Goal: Information Seeking & Learning: Find specific fact

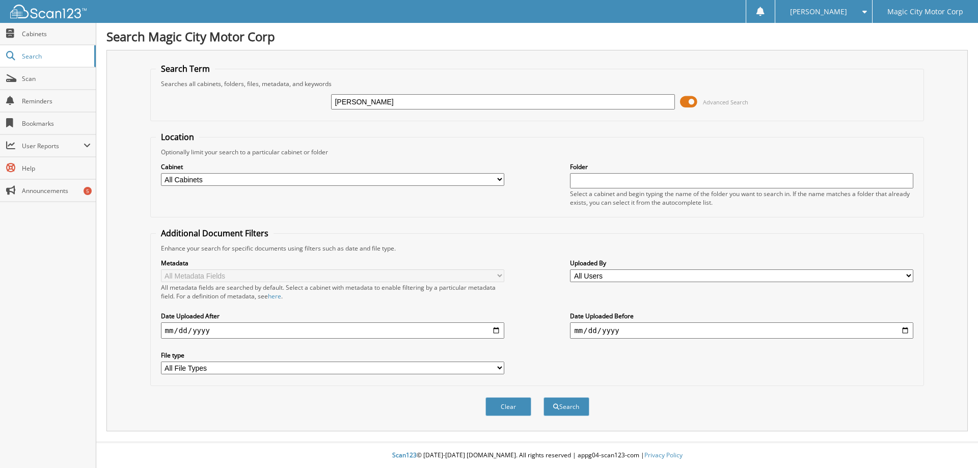
type input "[PERSON_NAME]"
click at [543, 397] on button "Search" at bounding box center [566, 406] width 46 height 19
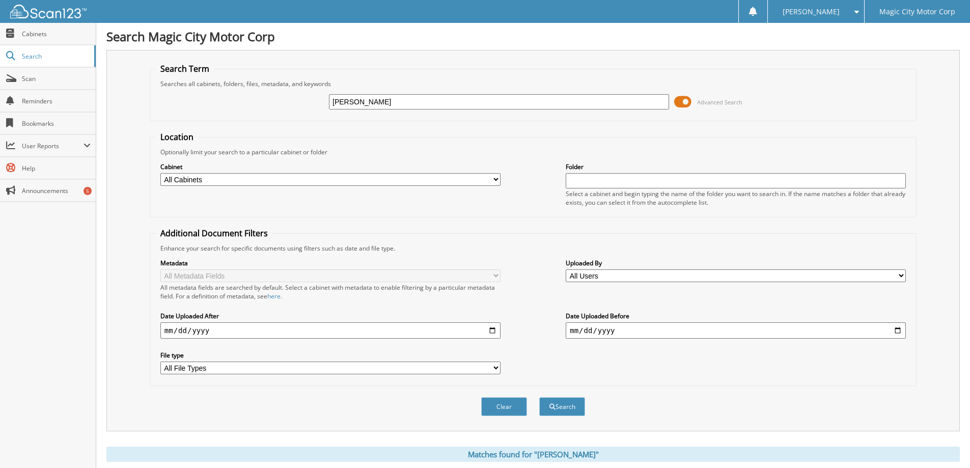
click at [378, 102] on input "[PERSON_NAME]" at bounding box center [499, 101] width 340 height 15
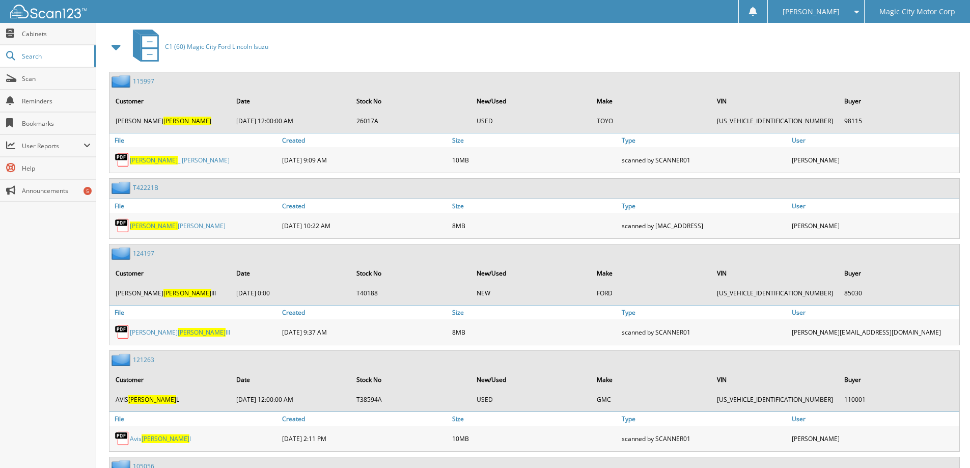
scroll to position [662, 0]
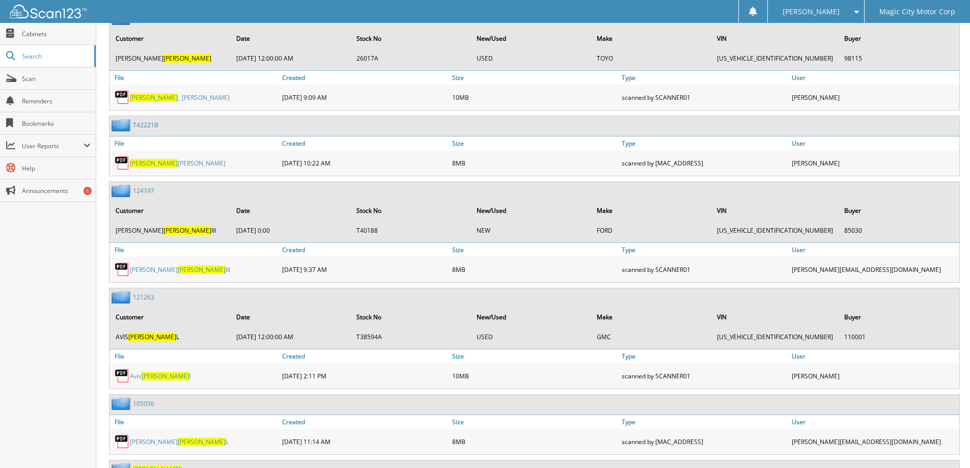
click at [185, 268] on span "[PERSON_NAME]" at bounding box center [202, 269] width 48 height 9
